Goal: Task Accomplishment & Management: Manage account settings

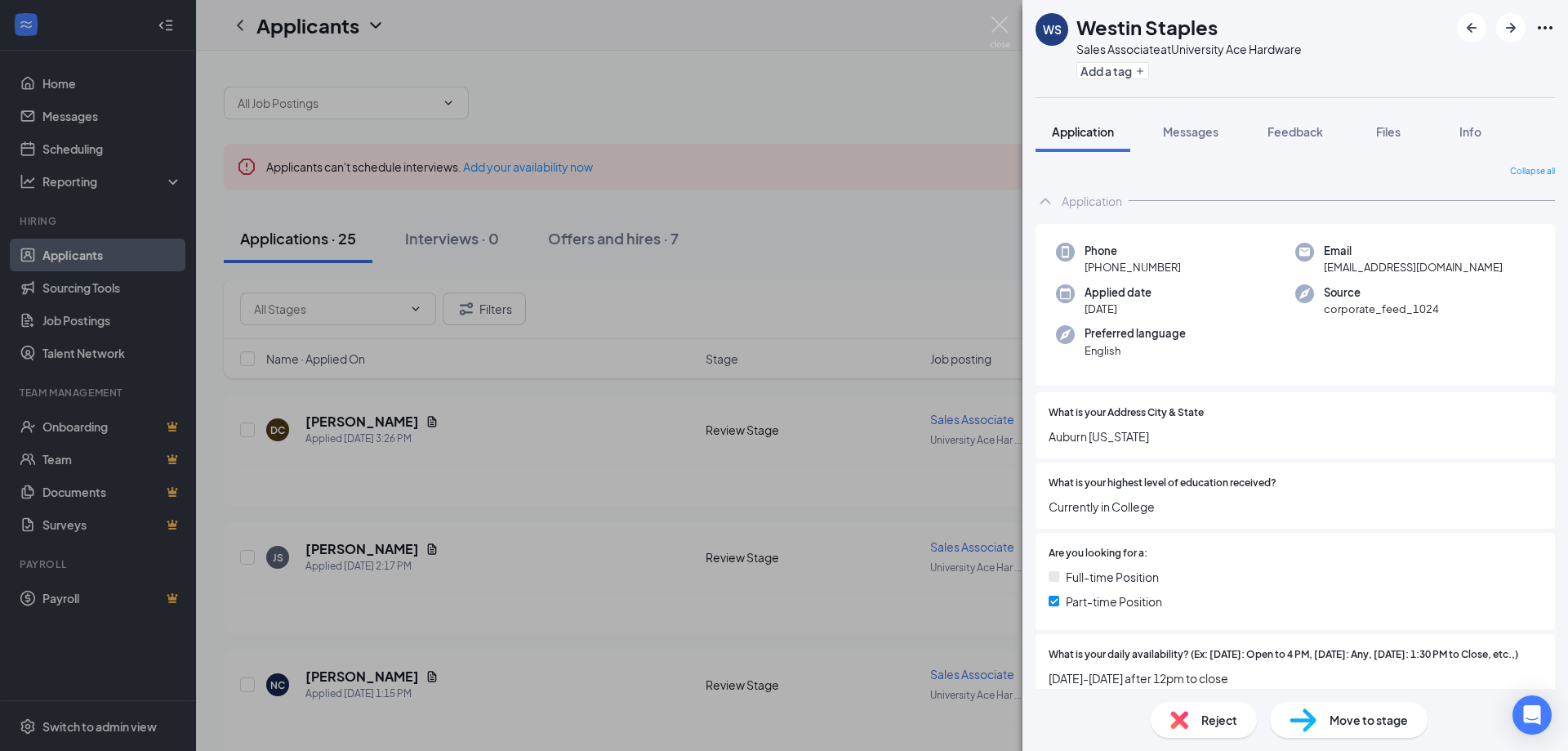
click at [879, 222] on div "WS Westin Staples Sales Associate at University Ace Hardware Add a tag Applicat…" at bounding box center [784, 375] width 1568 height 751
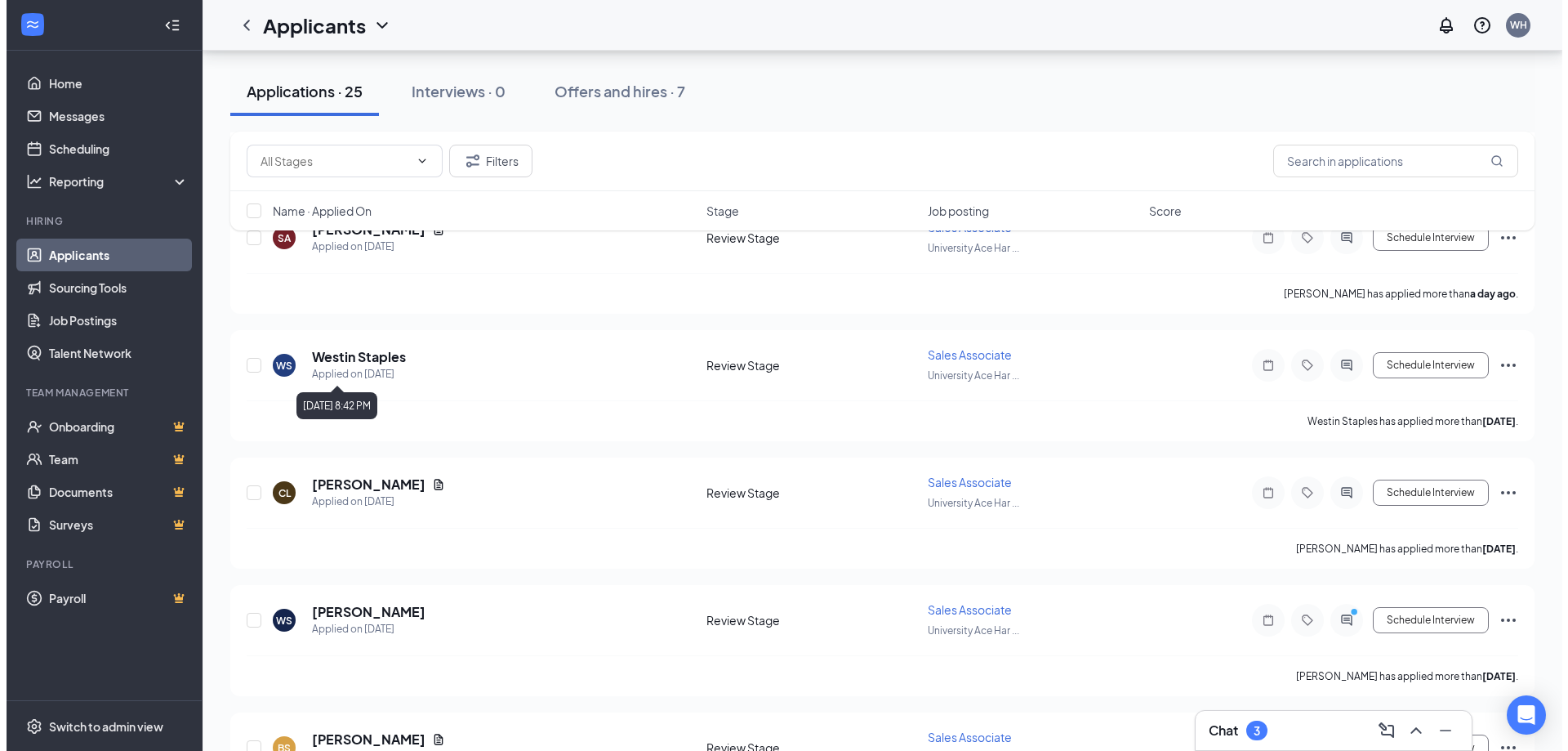
scroll to position [817, 0]
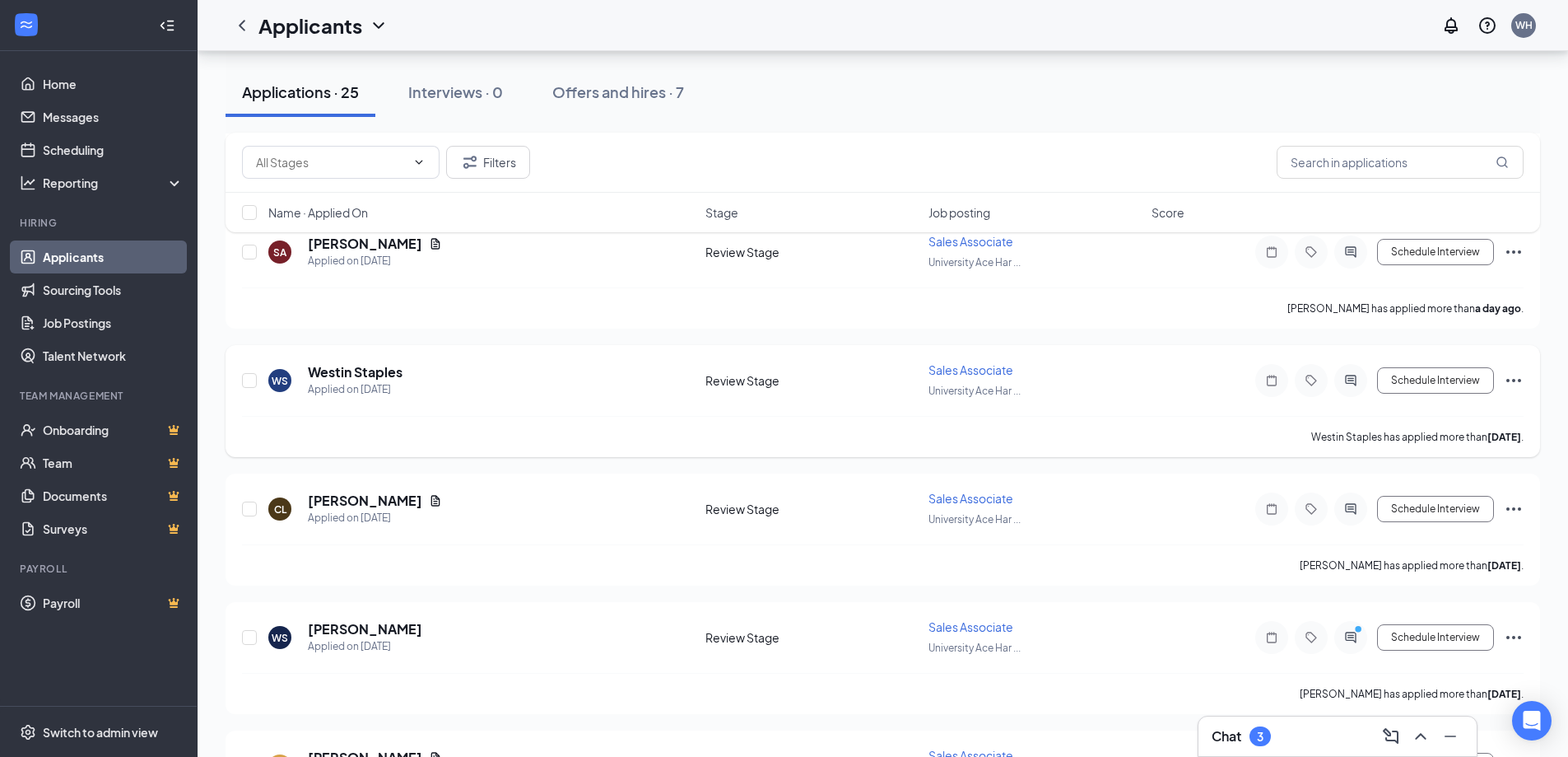
click at [1518, 377] on icon "Ellipses" at bounding box center [1513, 380] width 20 height 20
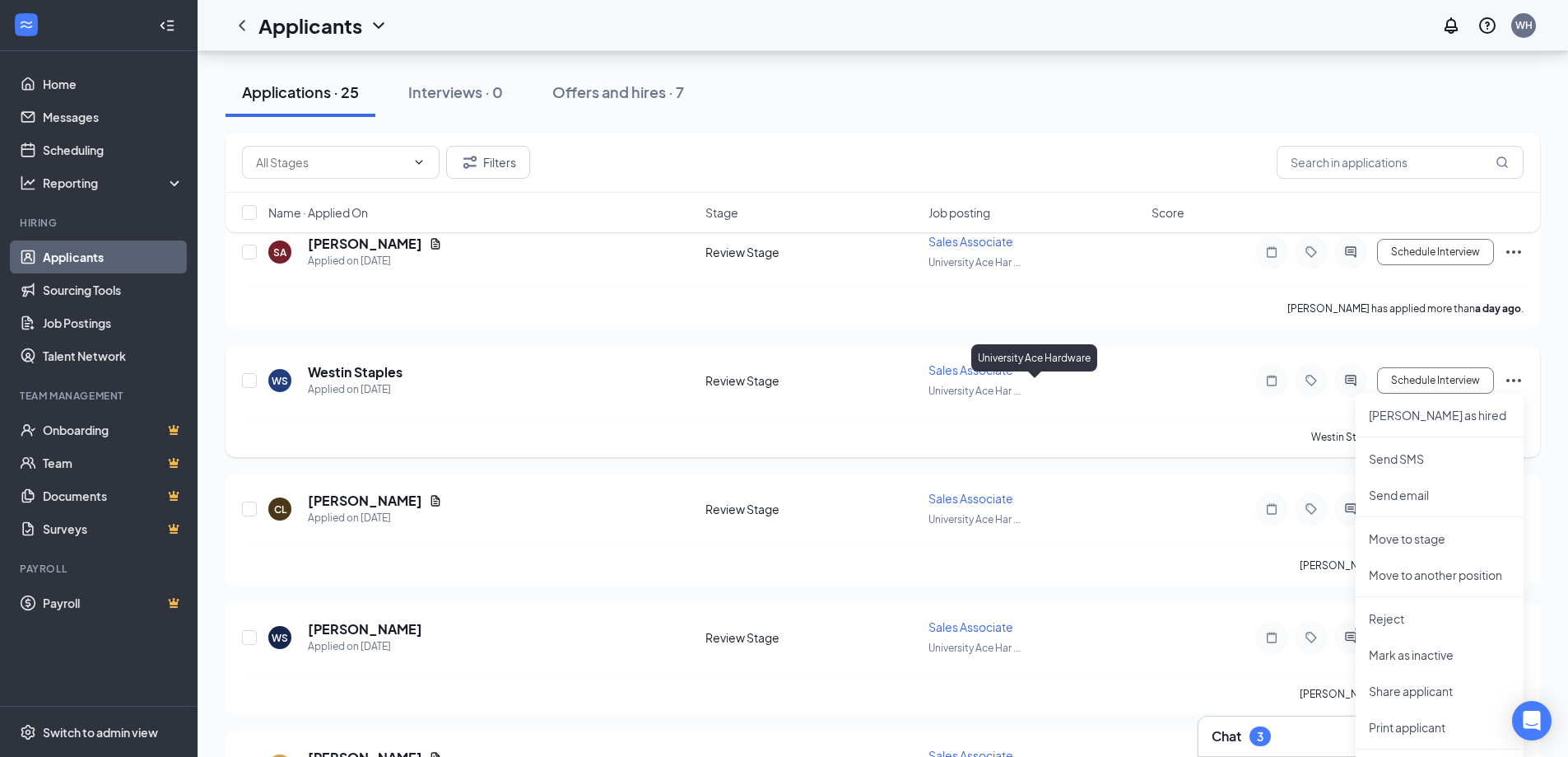
click at [1112, 380] on div "Sales Associate University Ace Har ..." at bounding box center [1035, 380] width 213 height 38
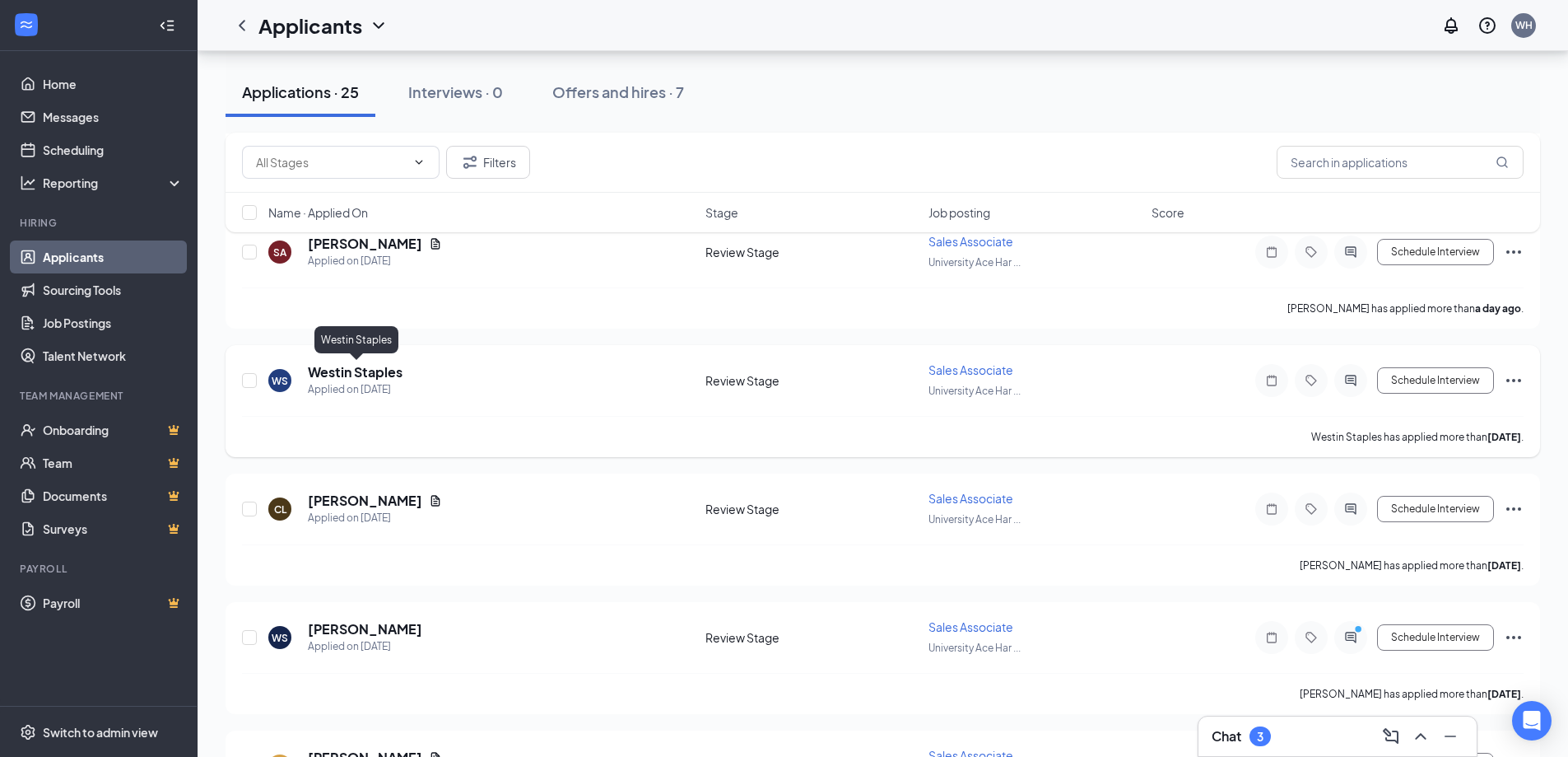
click at [351, 363] on h5 "Westin Staples" at bounding box center [355, 372] width 94 height 18
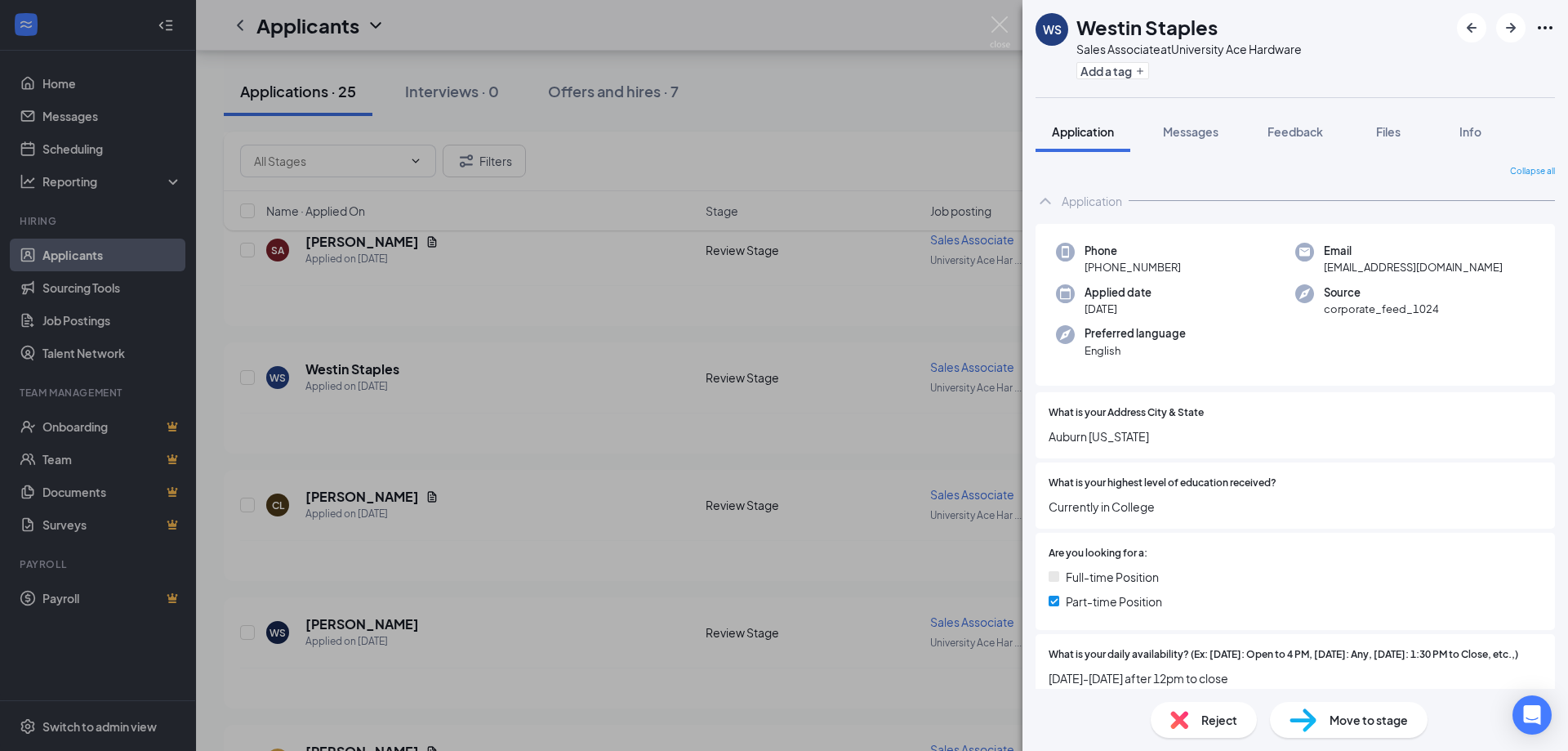
click at [1553, 33] on icon "Ellipses" at bounding box center [1545, 28] width 20 height 20
click at [1401, 69] on link "View full application" at bounding box center [1456, 65] width 177 height 17
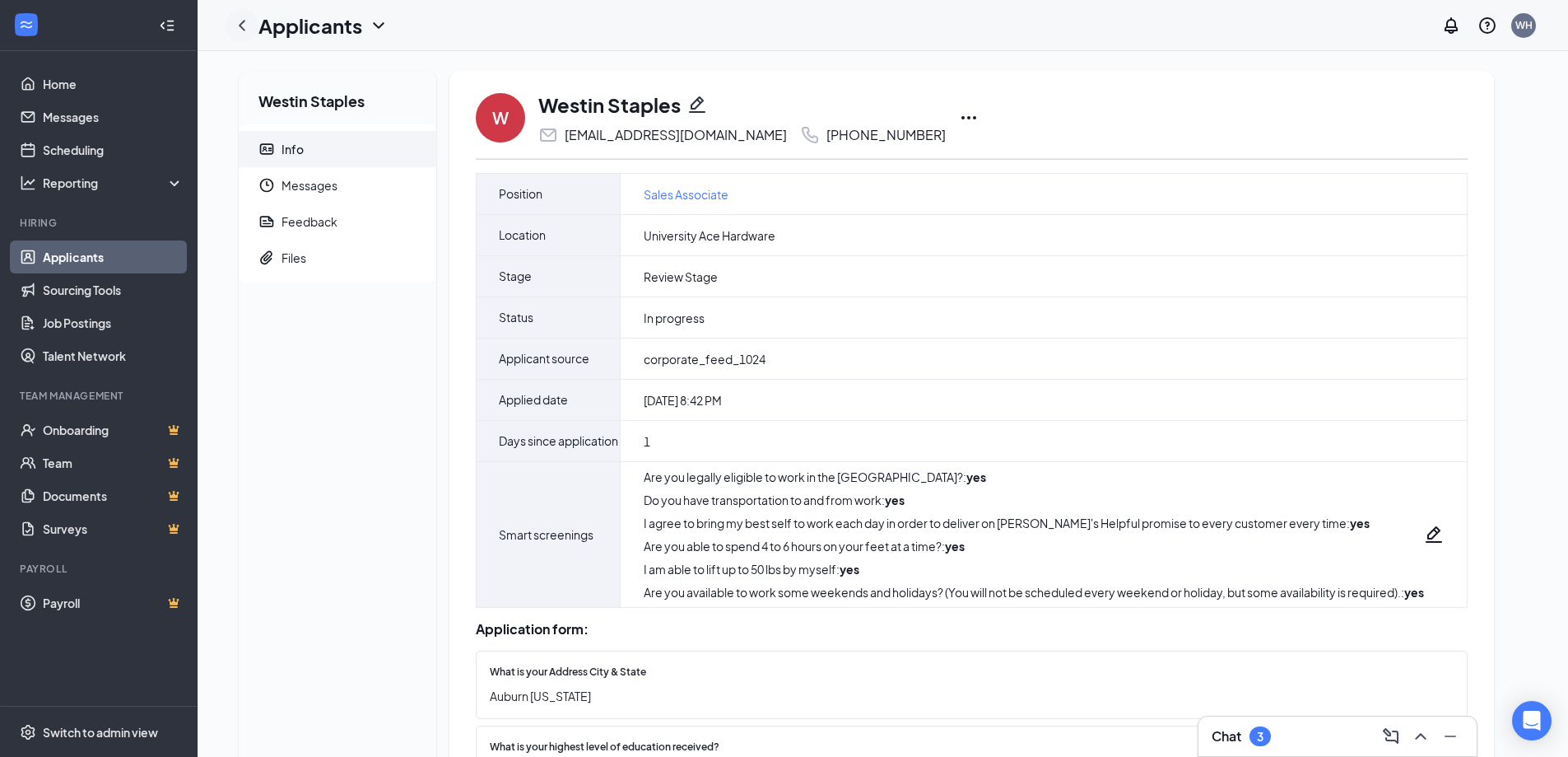
click at [242, 18] on icon "ChevronLeft" at bounding box center [242, 26] width 20 height 20
